Goal: Navigation & Orientation: Find specific page/section

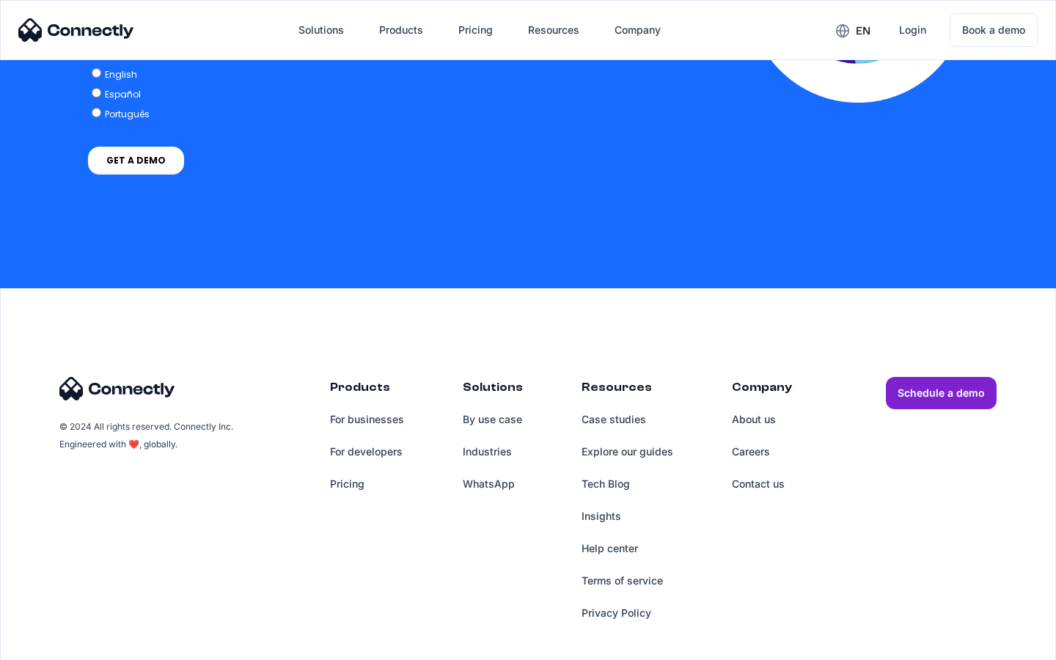
scroll to position [3220, 0]
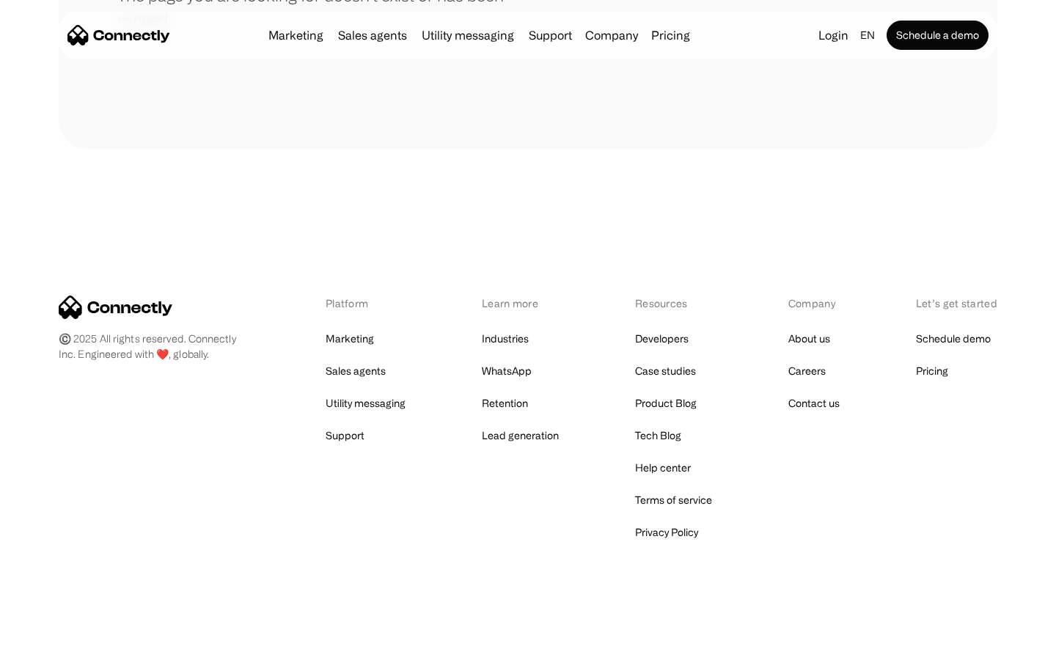
scroll to position [268, 0]
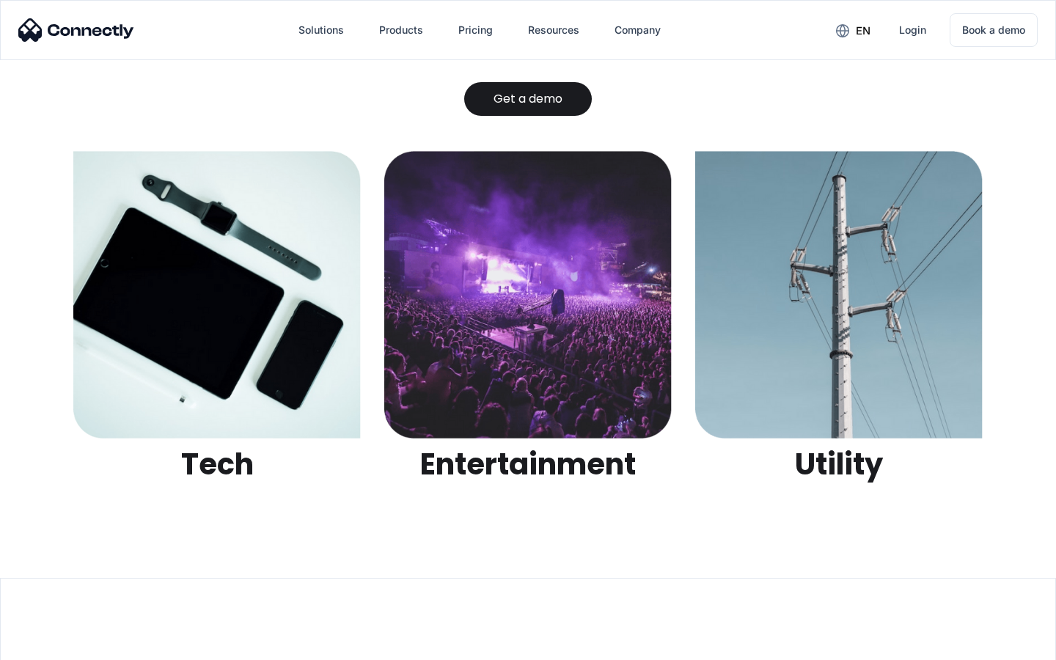
scroll to position [4627, 0]
